Goal: Transaction & Acquisition: Purchase product/service

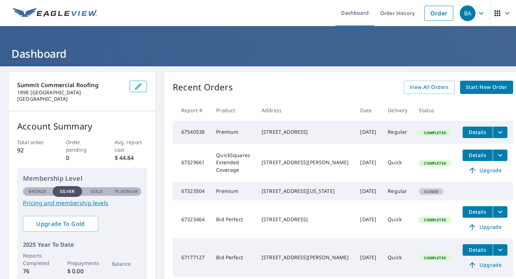
click at [466, 86] on span "Start New Order" at bounding box center [487, 87] width 42 height 9
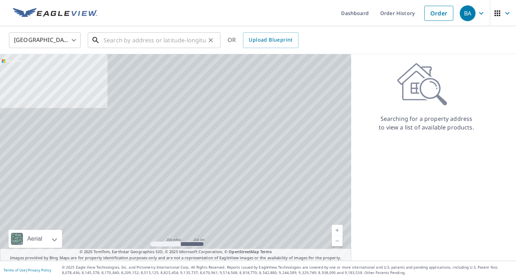
click at [154, 46] on input "text" at bounding box center [155, 40] width 102 height 20
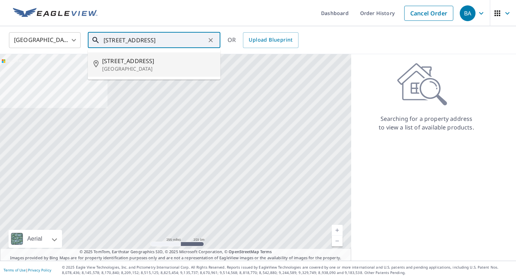
click at [133, 70] on p "[GEOGRAPHIC_DATA]" at bounding box center [158, 68] width 113 height 7
type input "[STREET_ADDRESS]"
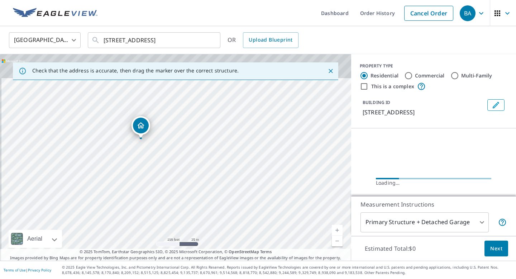
drag, startPoint x: 155, startPoint y: 143, endPoint x: 156, endPoint y: 175, distance: 32.3
click at [156, 175] on div "[STREET_ADDRESS]" at bounding box center [175, 157] width 351 height 207
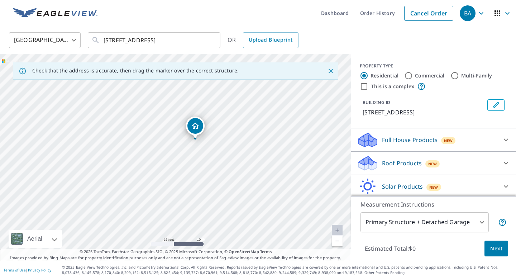
click at [403, 167] on p "Roof Products" at bounding box center [402, 163] width 40 height 9
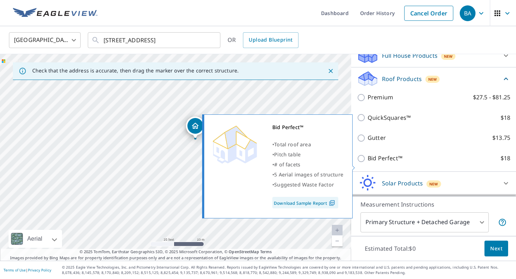
scroll to position [93, 0]
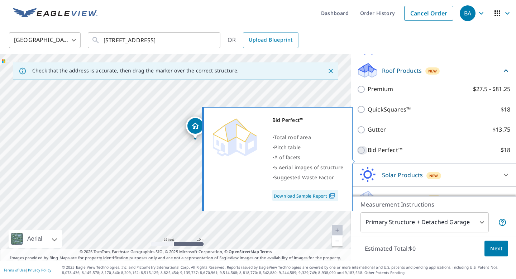
click at [364, 155] on input "Bid Perfect™ $18" at bounding box center [362, 150] width 11 height 9
checkbox input "true"
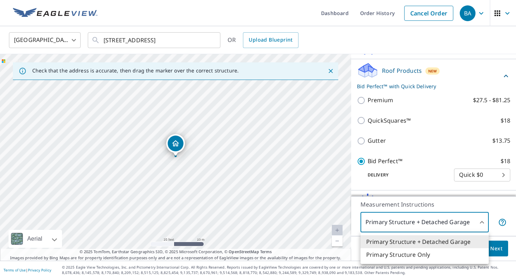
click at [392, 221] on body "BA BA Dashboard Order History Cancel Order BA United States US ​ 2549 Brownwood…" at bounding box center [258, 139] width 516 height 279
click at [396, 251] on li "Primary Structure Only" at bounding box center [425, 254] width 128 height 13
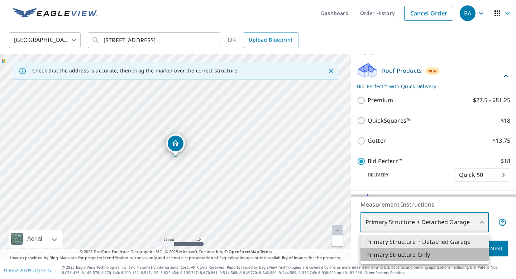
type input "2"
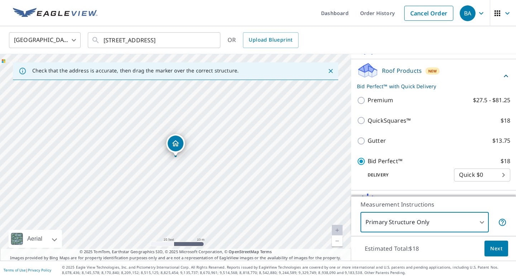
click at [498, 246] on span "Next" at bounding box center [497, 248] width 12 height 9
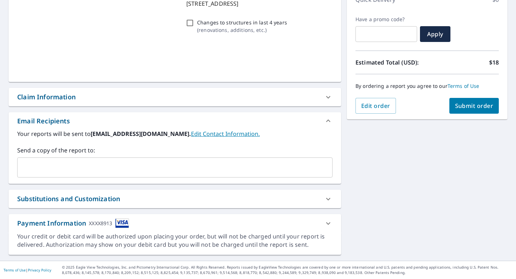
scroll to position [109, 0]
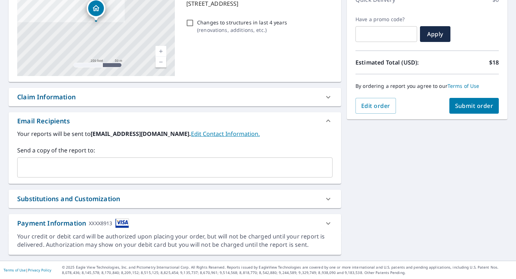
click at [137, 163] on input "text" at bounding box center [169, 168] width 298 height 14
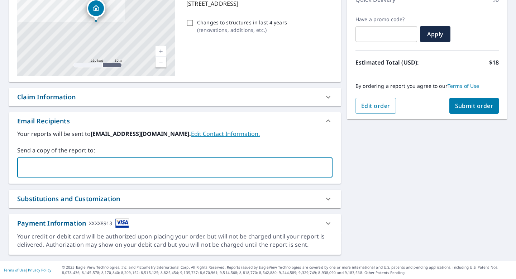
type input "baileyalford@me.com"
click at [477, 102] on span "Submit order" at bounding box center [475, 106] width 38 height 8
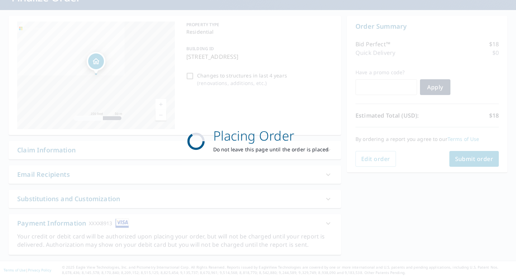
scroll to position [56, 0]
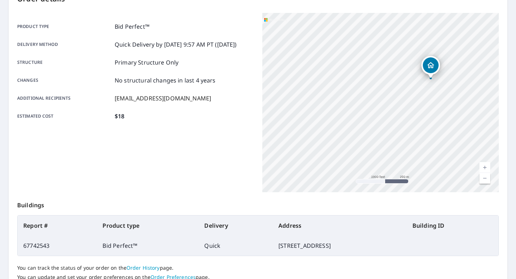
scroll to position [143, 0]
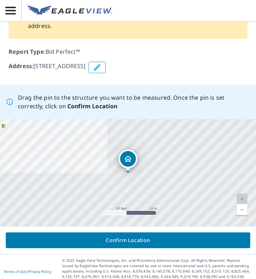
scroll to position [51, 0]
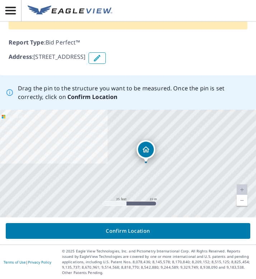
drag, startPoint x: 131, startPoint y: 150, endPoint x: 149, endPoint y: 150, distance: 17.9
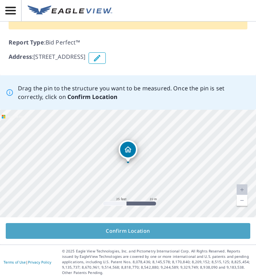
click at [117, 227] on span "Confirm Location" at bounding box center [127, 231] width 233 height 9
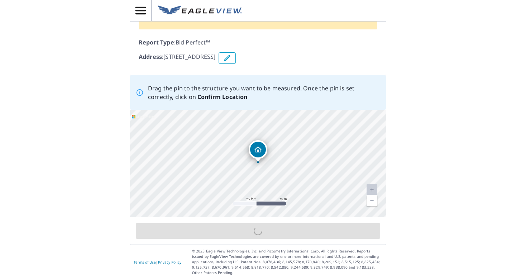
scroll to position [74, 0]
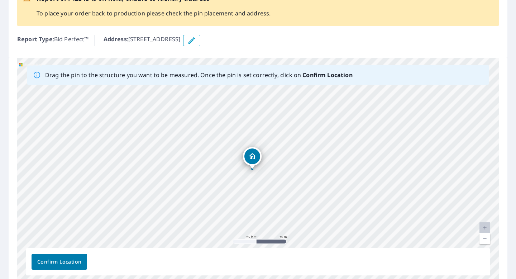
drag, startPoint x: 265, startPoint y: 162, endPoint x: 259, endPoint y: 162, distance: 5.7
click at [256, 162] on div "[STREET_ADDRESS]" at bounding box center [258, 170] width 482 height 225
click at [46, 261] on span "Confirm Location" at bounding box center [59, 262] width 44 height 9
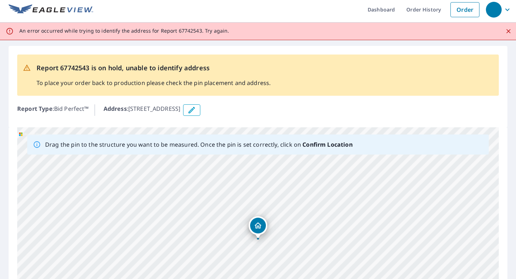
scroll to position [0, 0]
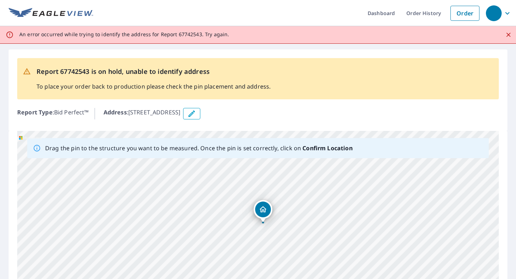
drag, startPoint x: 304, startPoint y: 222, endPoint x: 309, endPoint y: 202, distance: 20.4
click at [256, 202] on div "[STREET_ADDRESS]" at bounding box center [258, 243] width 482 height 225
drag, startPoint x: 270, startPoint y: 214, endPoint x: 281, endPoint y: 207, distance: 12.8
click at [256, 207] on div "[STREET_ADDRESS]" at bounding box center [258, 243] width 482 height 225
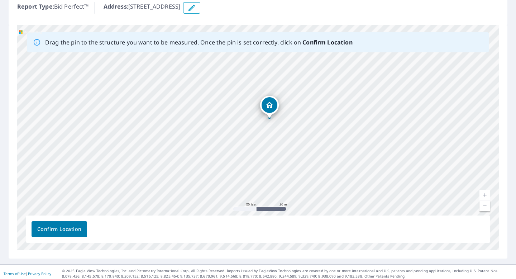
scroll to position [109, 0]
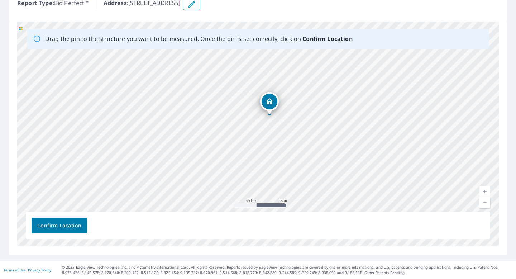
click at [46, 221] on span "Confirm Location" at bounding box center [59, 225] width 44 height 9
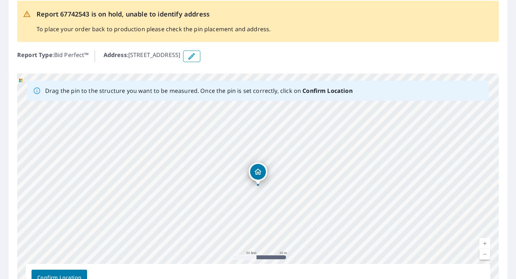
scroll to position [0, 0]
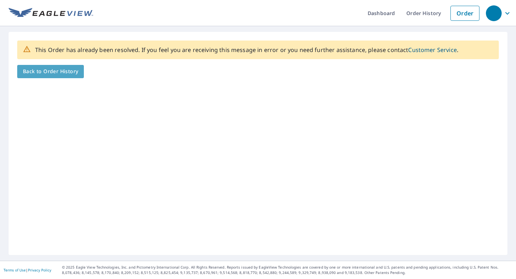
click at [62, 71] on span "Back to Order History" at bounding box center [50, 71] width 55 height 9
